Goal: Information Seeking & Learning: Learn about a topic

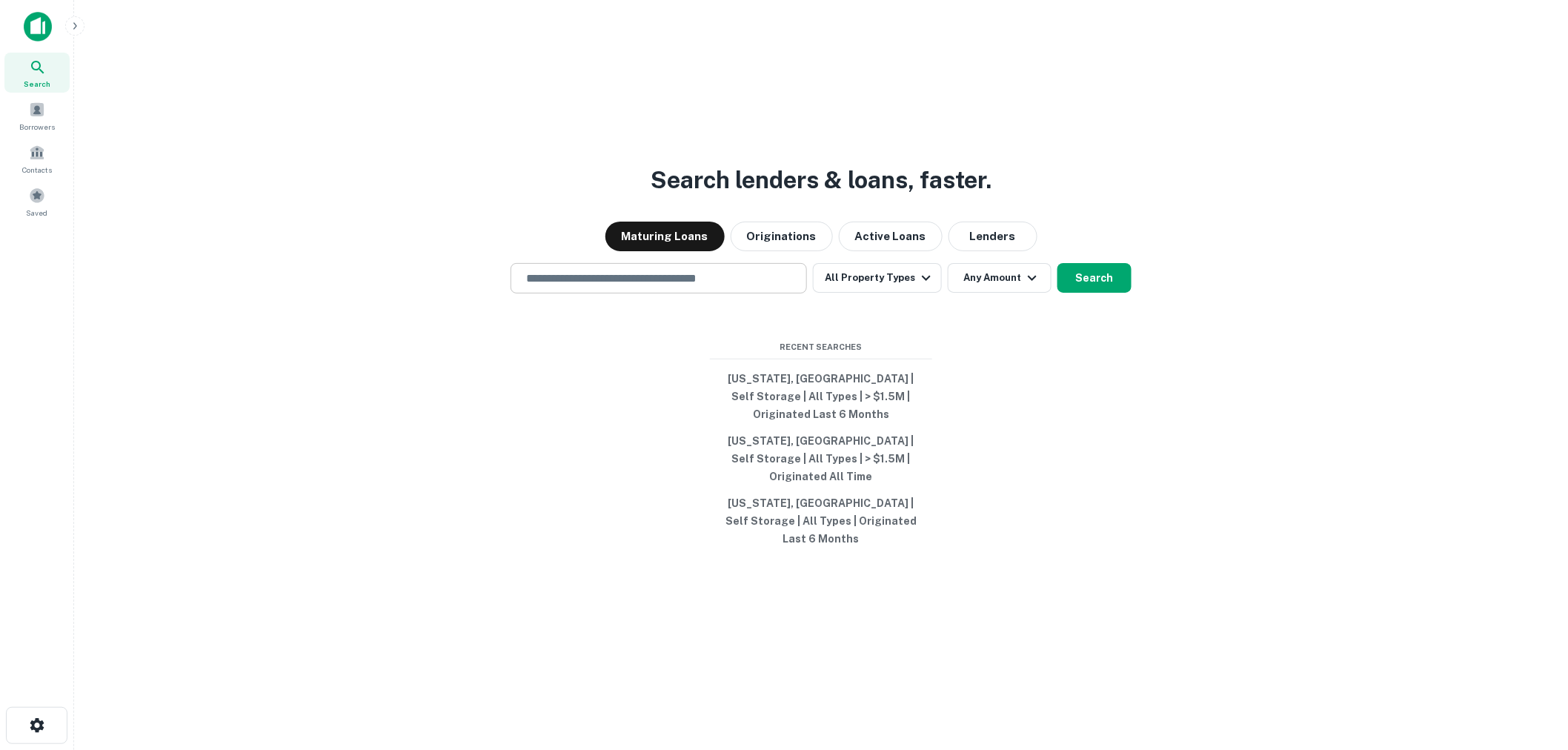
click at [691, 287] on input "text" at bounding box center [658, 278] width 283 height 17
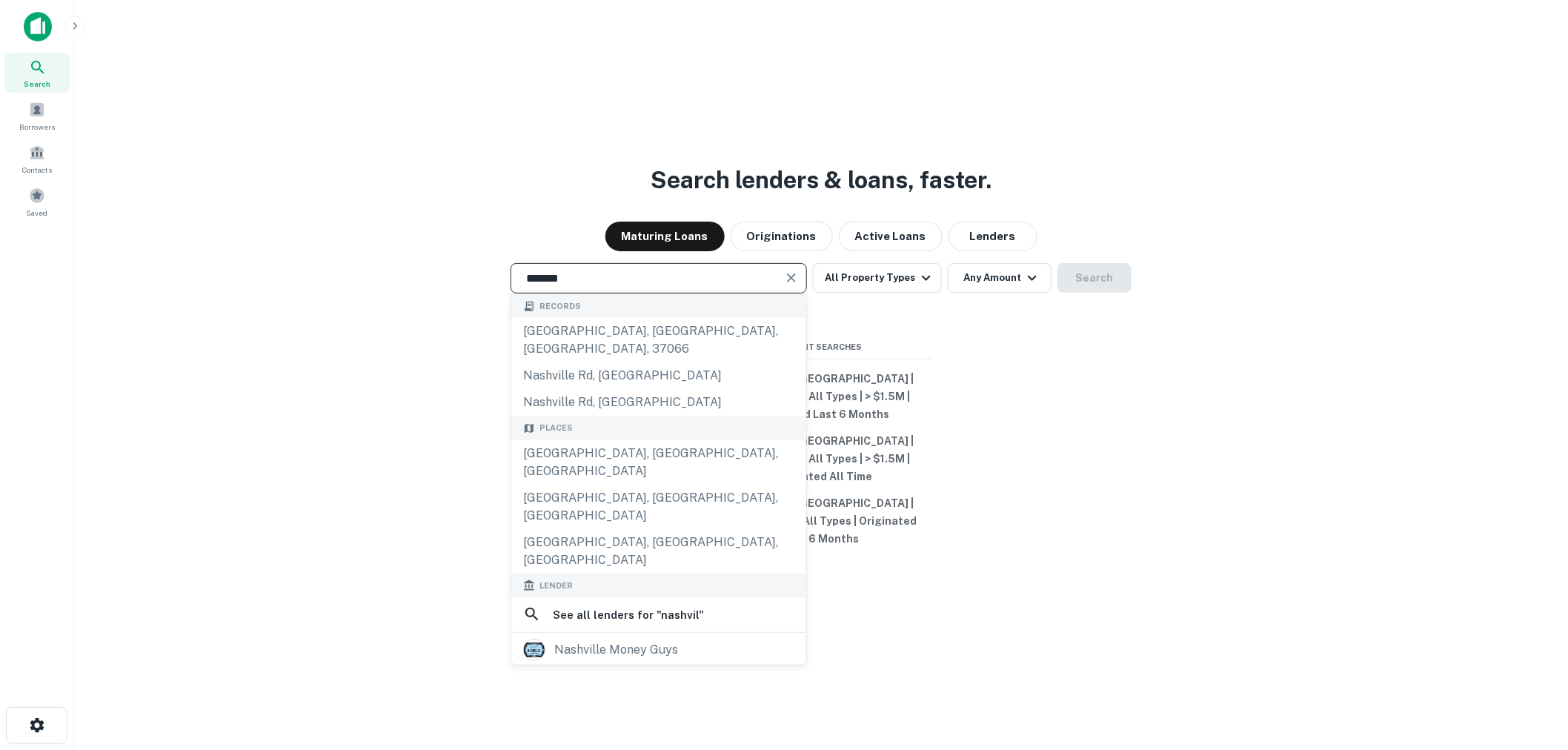
type input "**********"
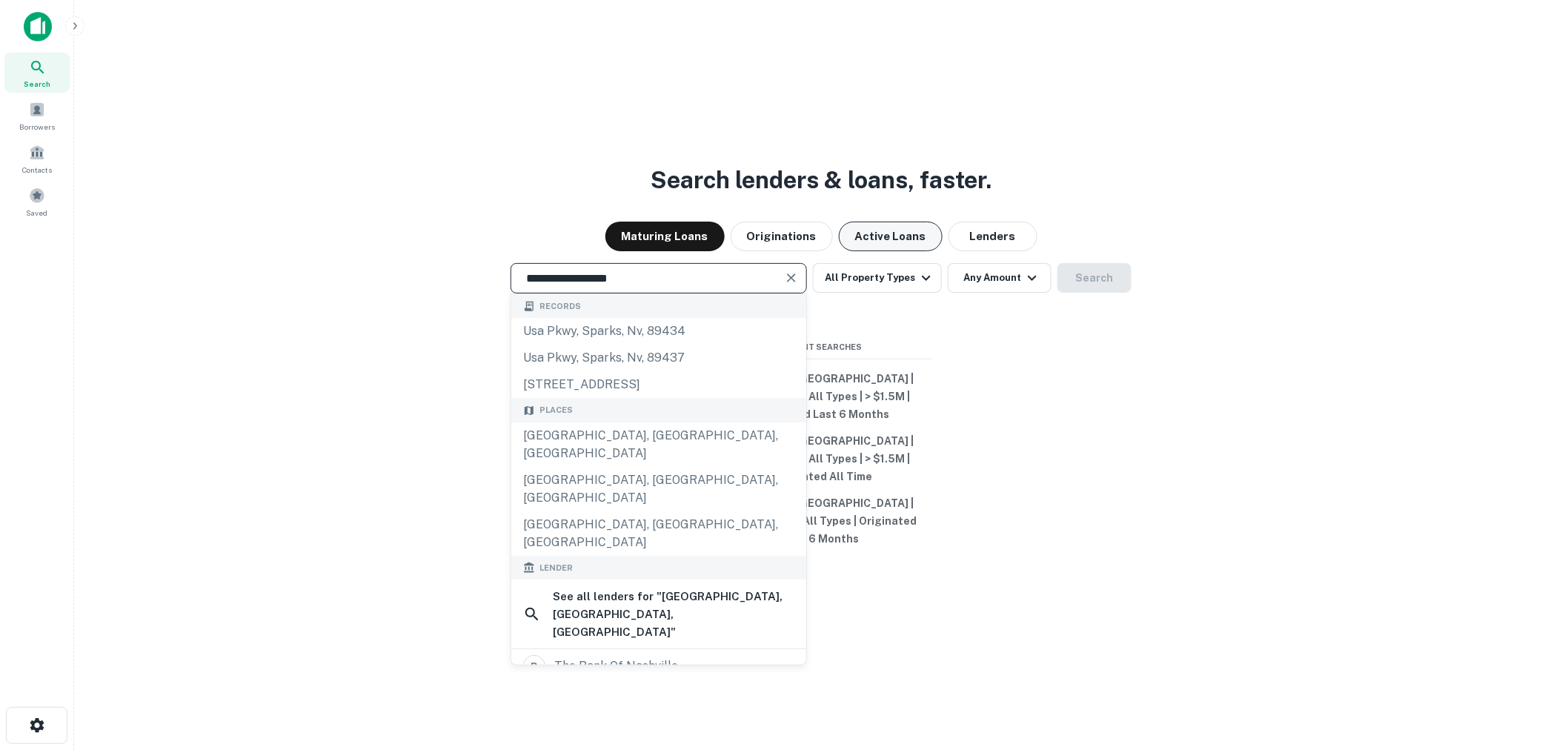
click at [893, 252] on button "Active Loans" at bounding box center [890, 237] width 104 height 30
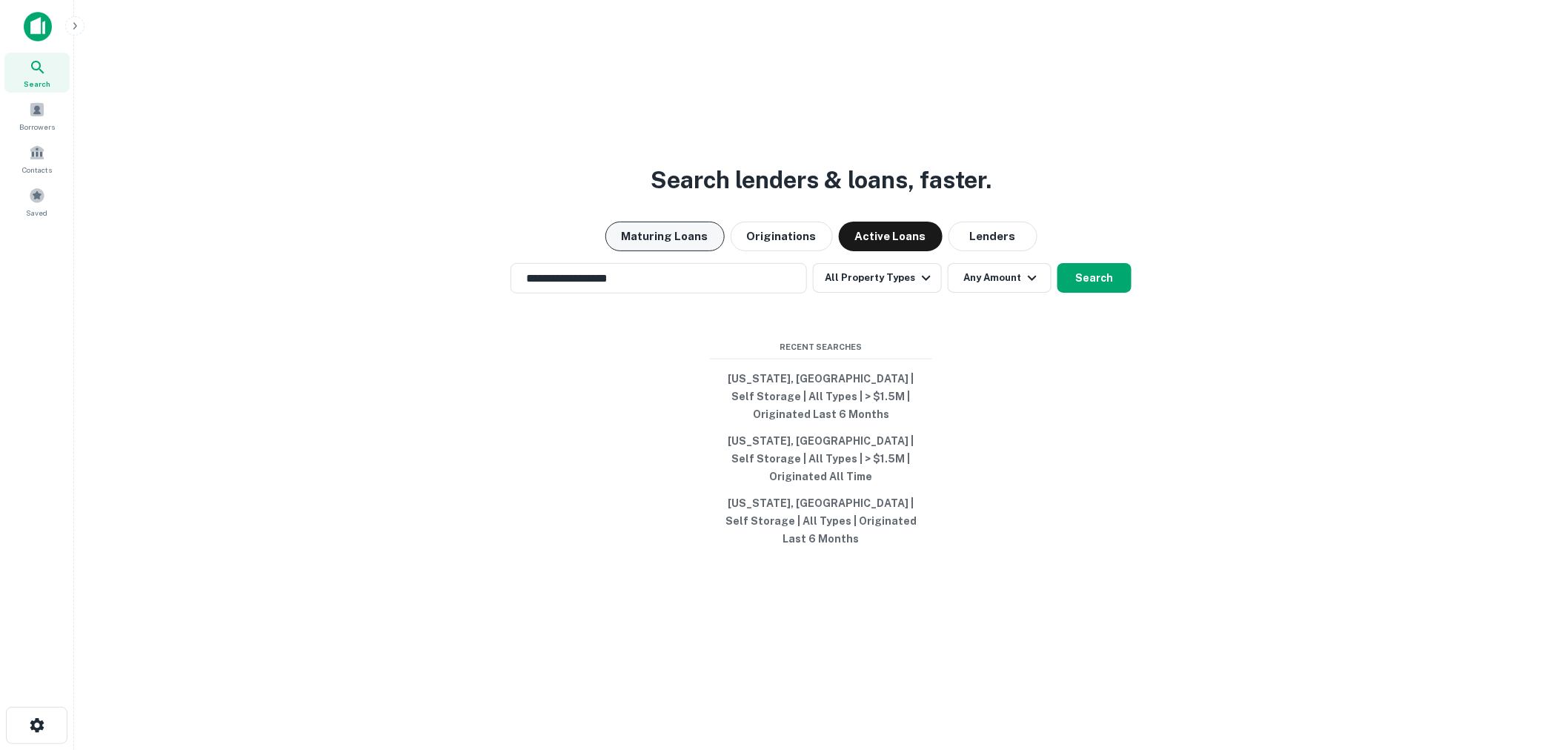
click at [707, 252] on button "Maturing Loans" at bounding box center [665, 237] width 120 height 30
click at [999, 293] on button "Any Amount" at bounding box center [999, 278] width 104 height 30
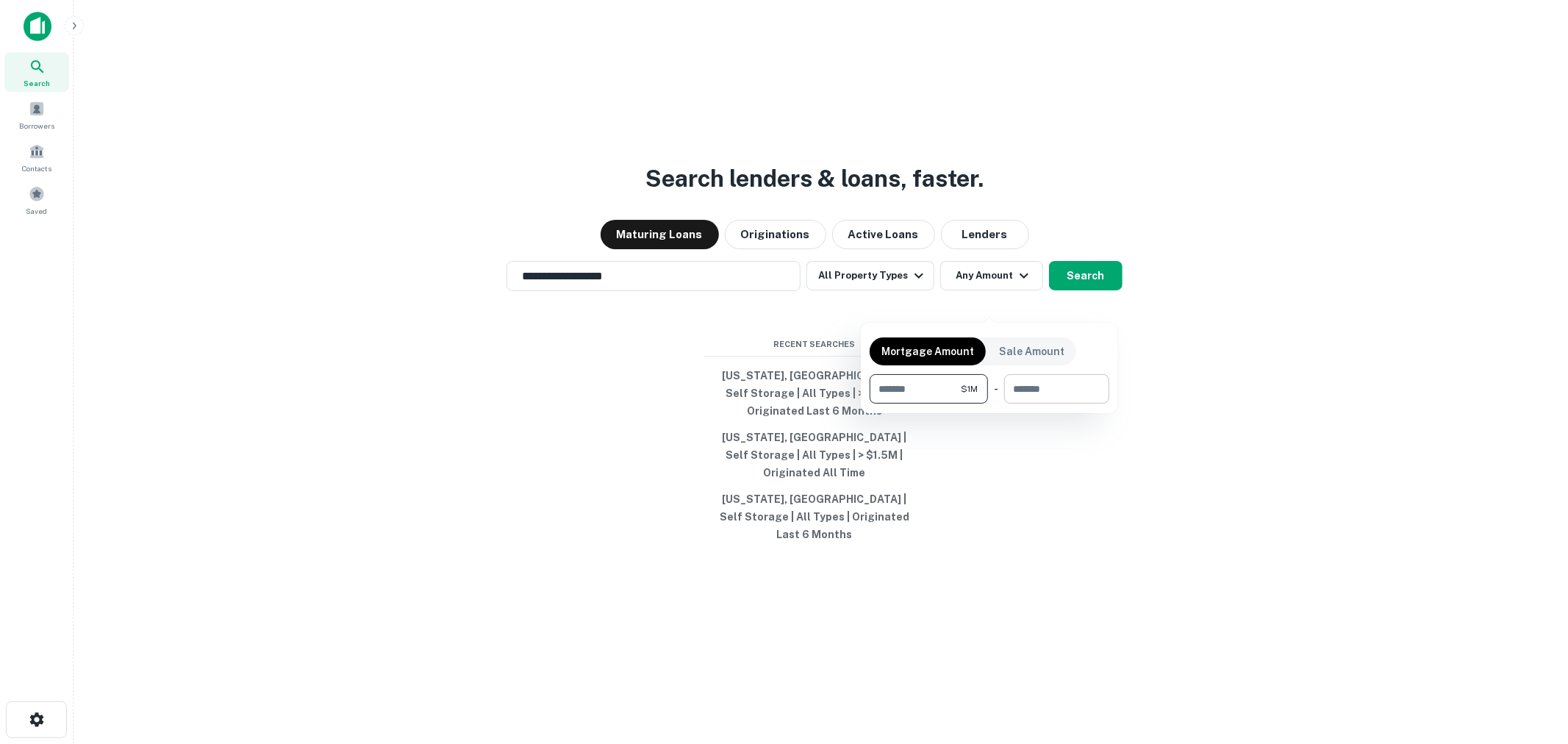
type input "*******"
click at [1044, 395] on input "number" at bounding box center [1051, 389] width 95 height 30
type input "********"
click at [1098, 300] on div at bounding box center [784, 372] width 1568 height 744
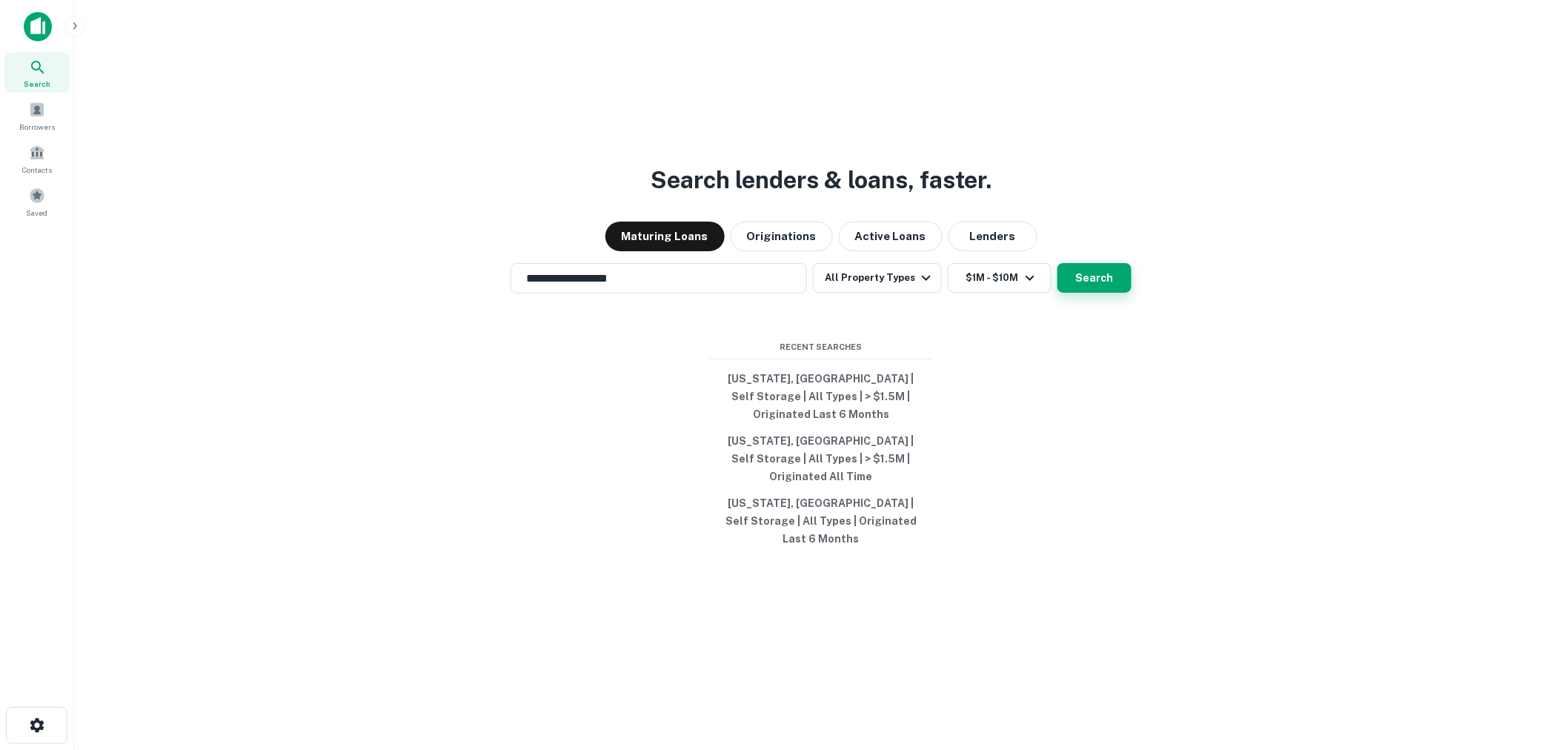
click at [1092, 293] on button "Search" at bounding box center [1094, 278] width 74 height 30
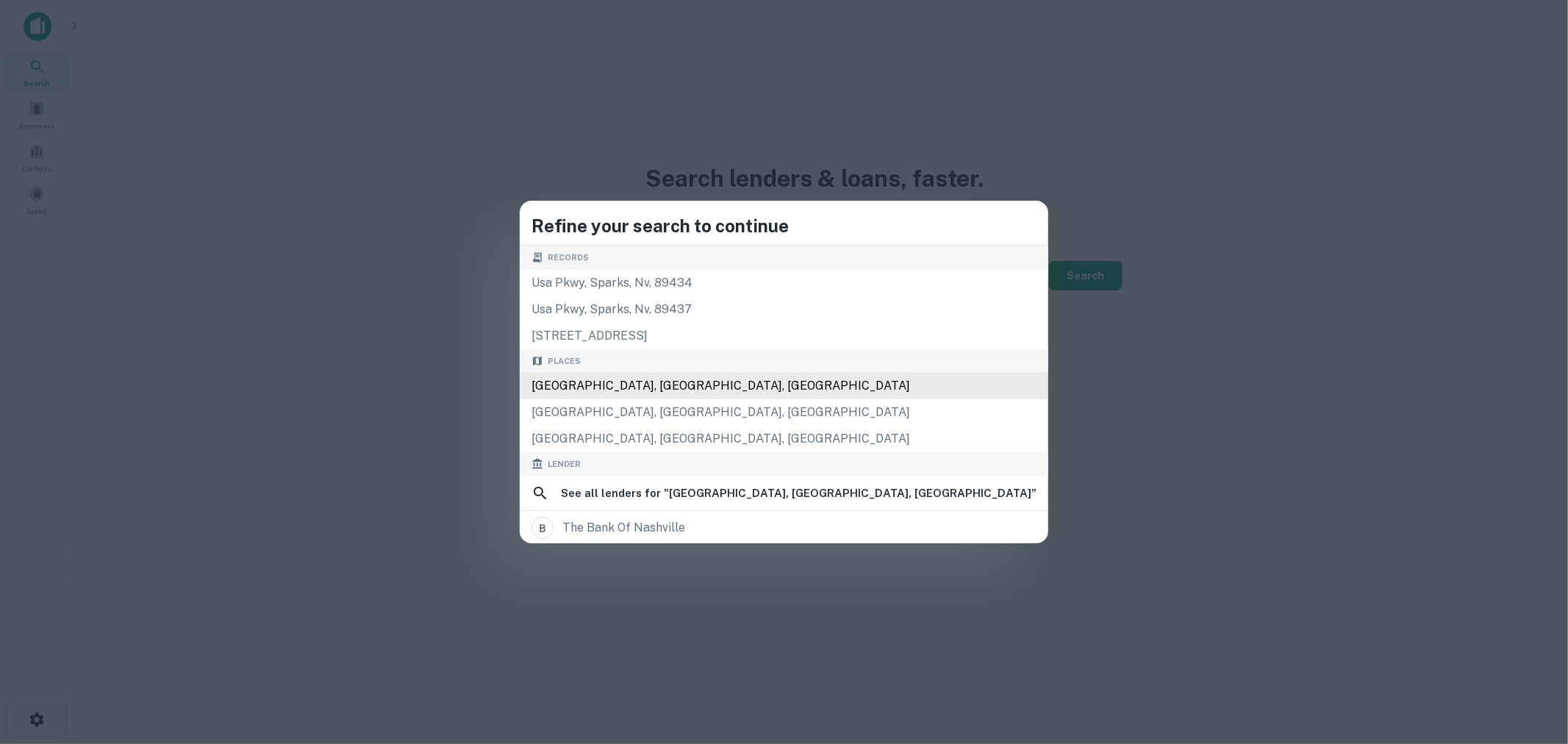
click at [729, 378] on div "[GEOGRAPHIC_DATA], [GEOGRAPHIC_DATA], [GEOGRAPHIC_DATA]" at bounding box center [784, 386] width 529 height 26
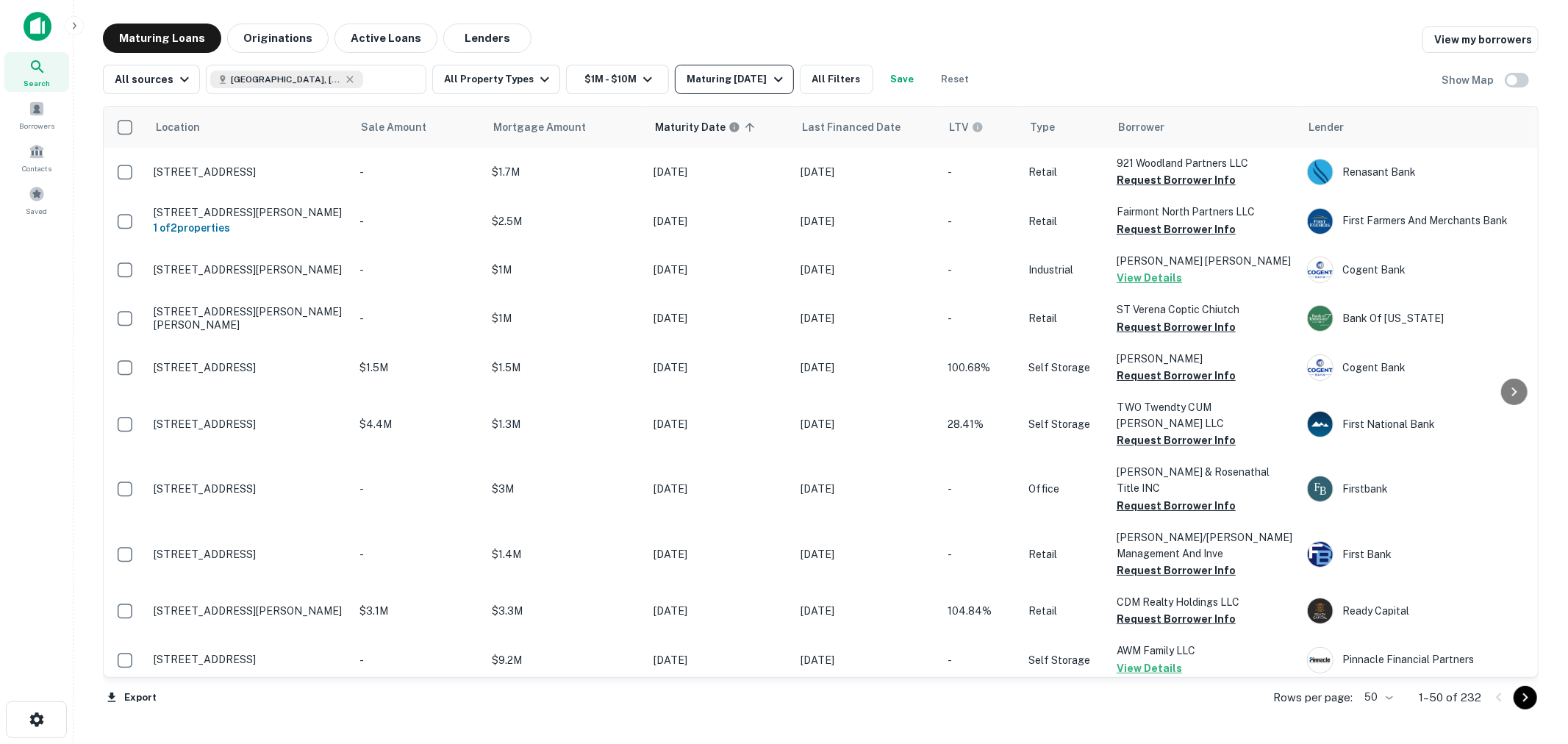
click at [730, 81] on div "Maturing [DATE]" at bounding box center [736, 79] width 100 height 17
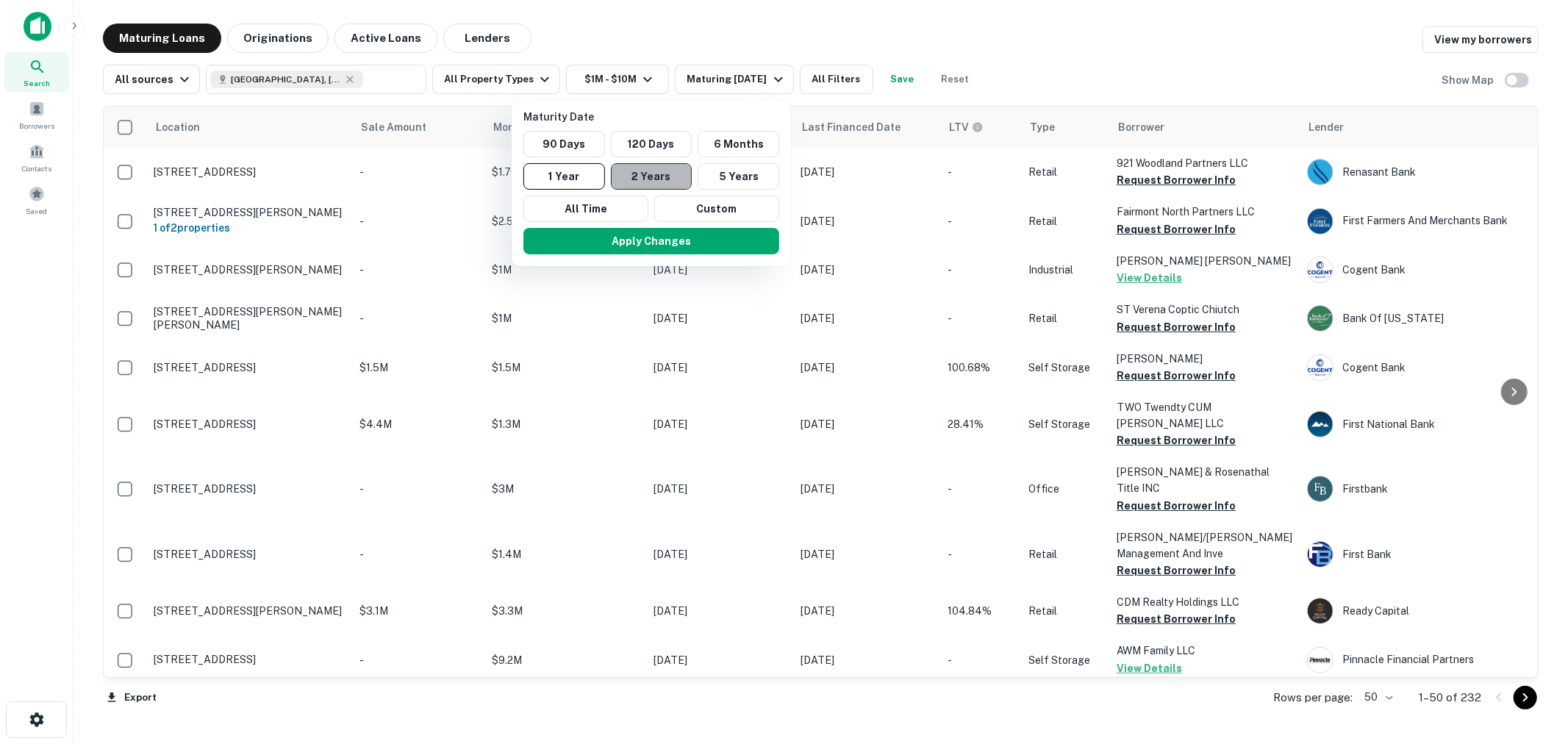
click at [642, 169] on button "2 Years" at bounding box center [651, 176] width 82 height 26
click at [657, 241] on button "Apply Changes" at bounding box center [658, 241] width 256 height 26
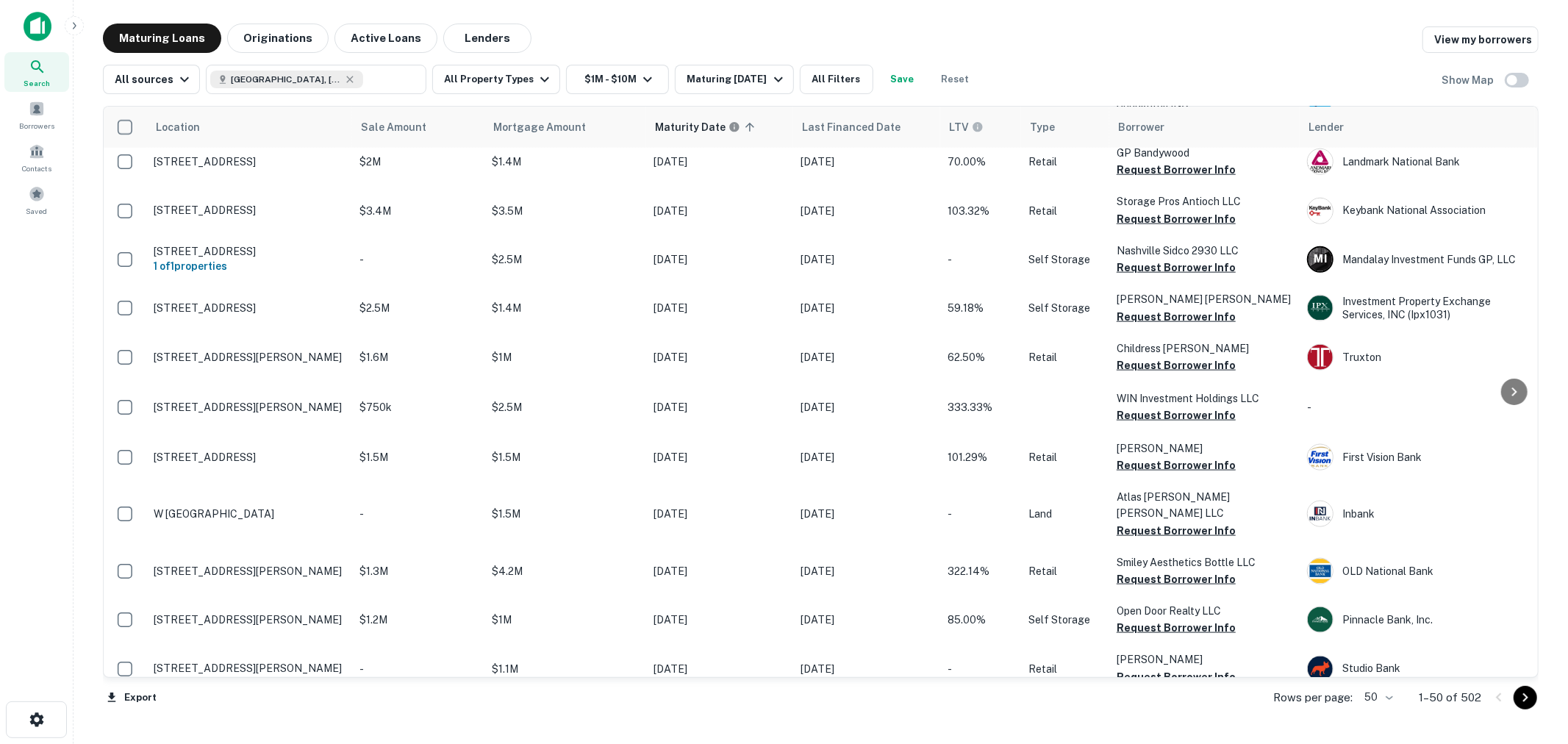
scroll to position [1448, 0]
click at [735, 86] on div "Maturing [DATE]" at bounding box center [736, 79] width 100 height 17
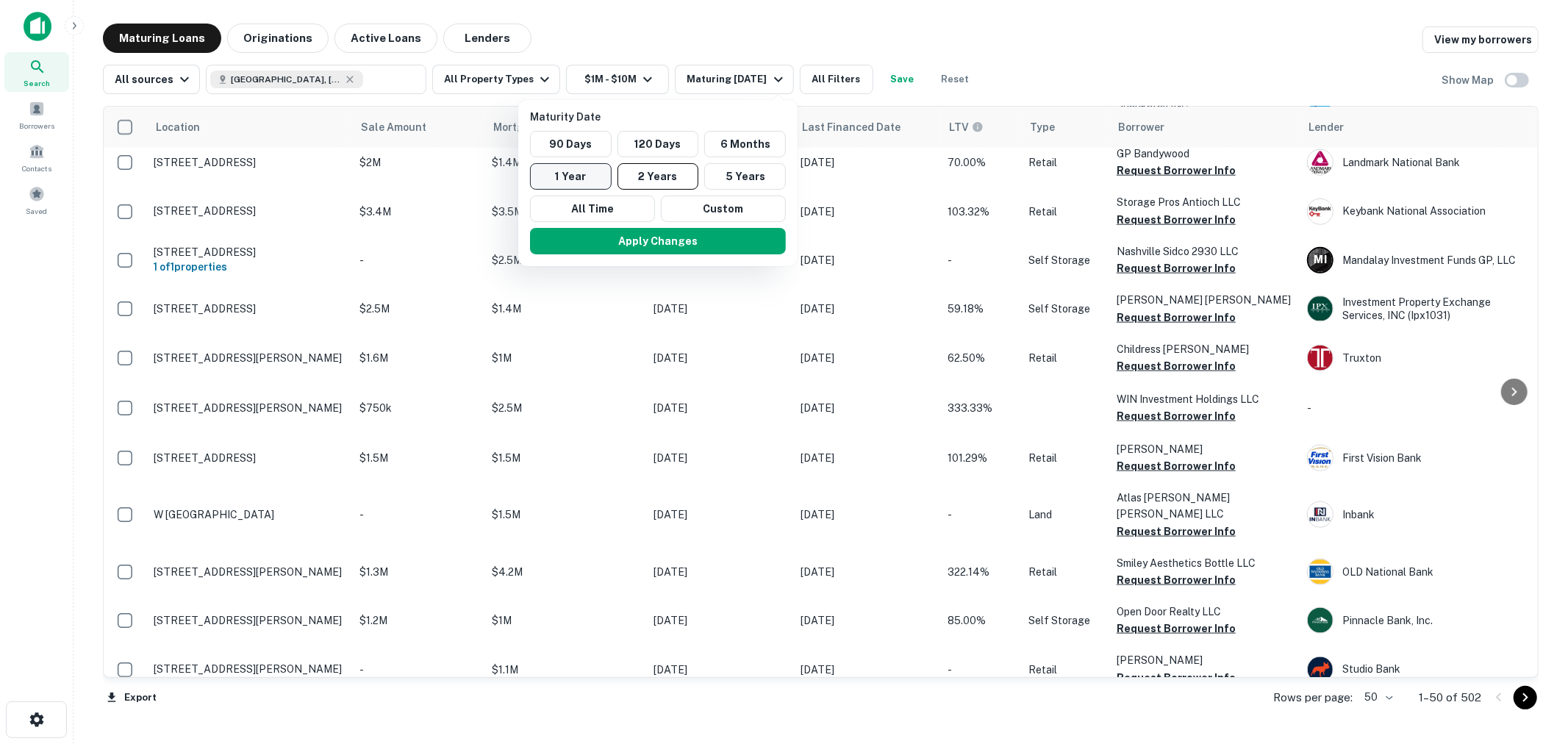
click at [584, 180] on button "1 Year" at bounding box center [571, 176] width 82 height 26
drag, startPoint x: 612, startPoint y: 244, endPoint x: 759, endPoint y: 354, distance: 183.6
click at [612, 244] on button "Apply Changes" at bounding box center [651, 241] width 256 height 26
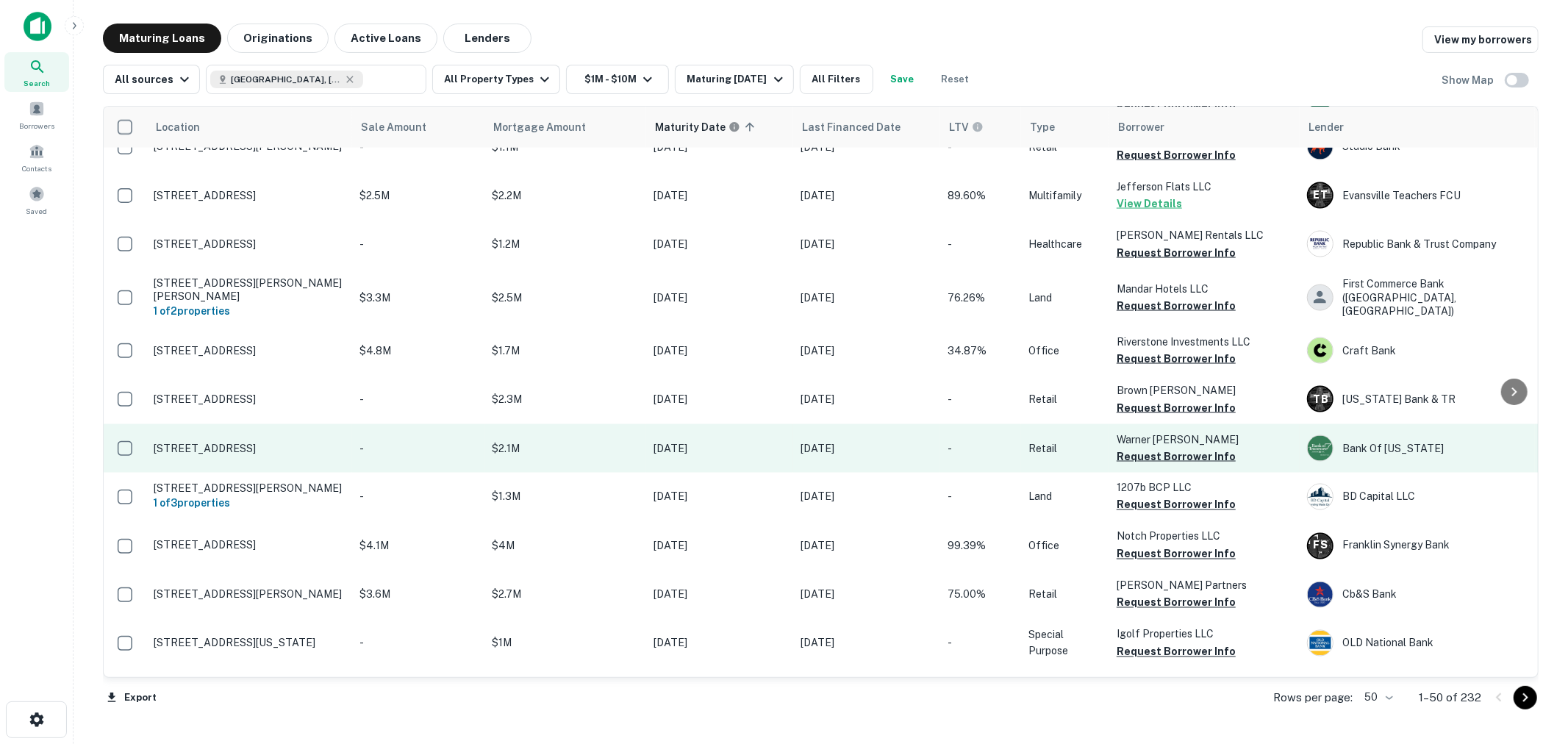
scroll to position [2099, 0]
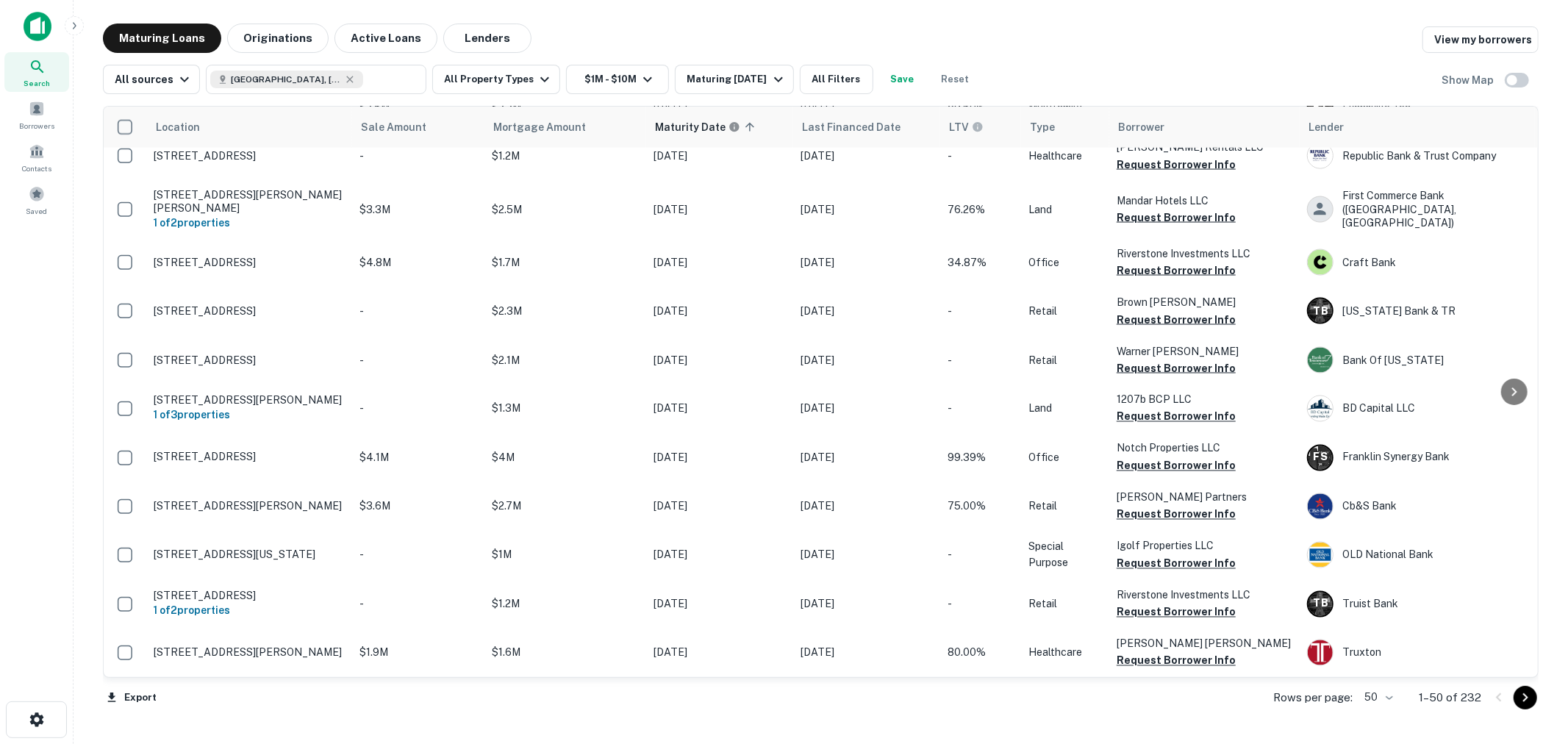
click at [1514, 703] on button "Go to next page" at bounding box center [1525, 698] width 24 height 24
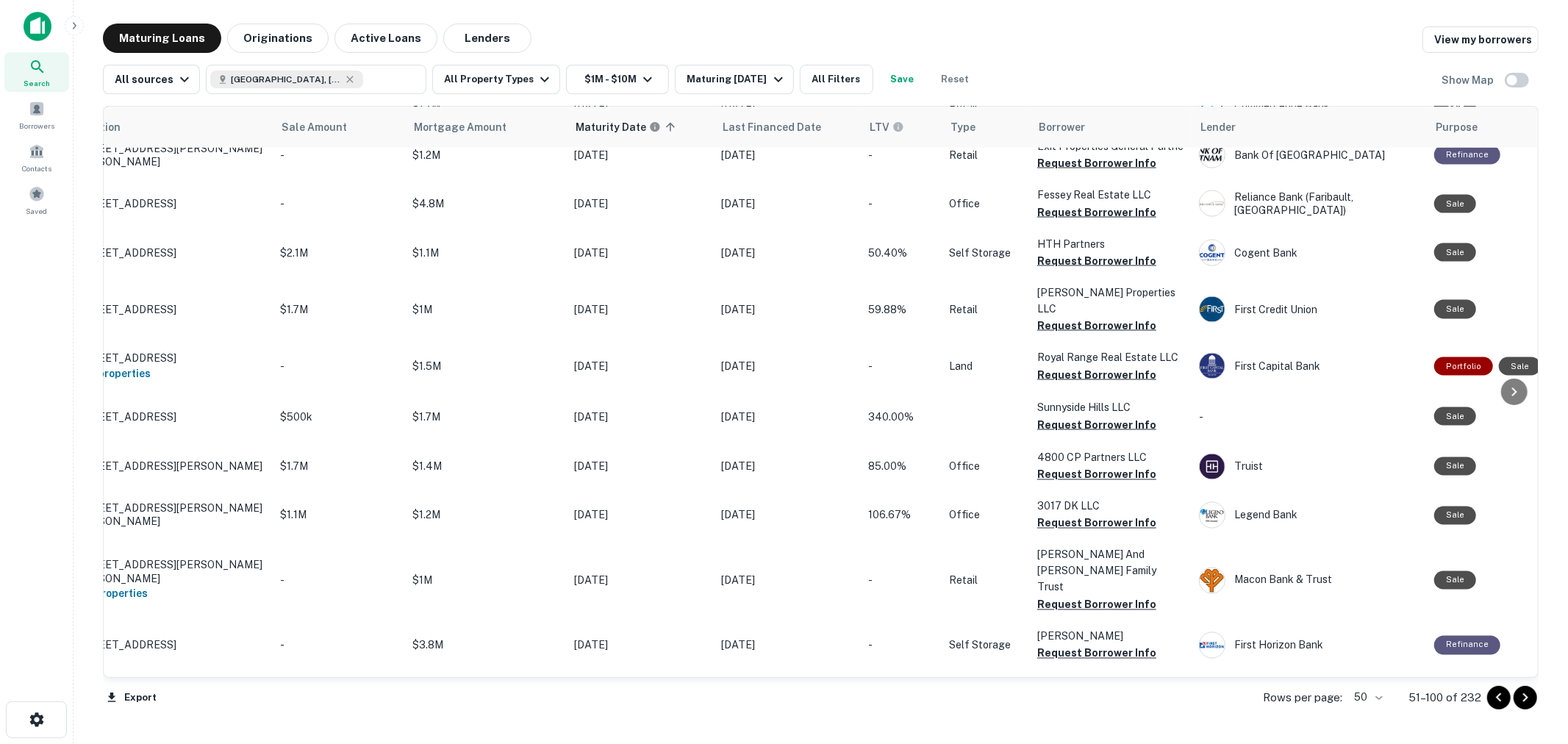
scroll to position [2028, 46]
